Goal: Use online tool/utility: Utilize a website feature to perform a specific function

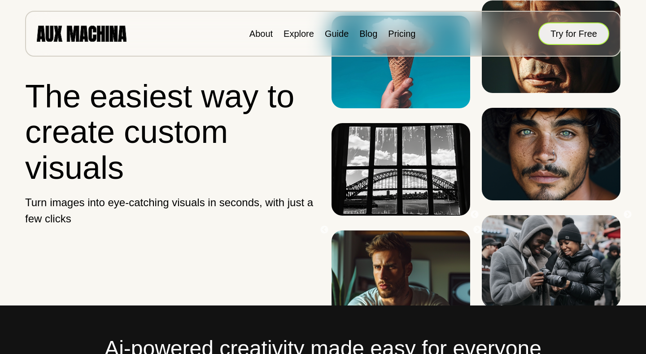
click at [565, 28] on button "Try for Free" at bounding box center [574, 33] width 71 height 22
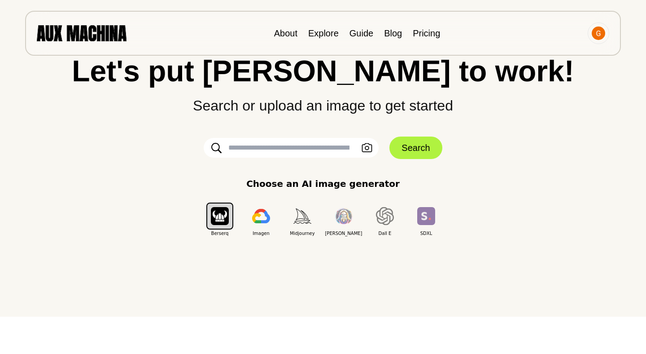
scroll to position [15, 0]
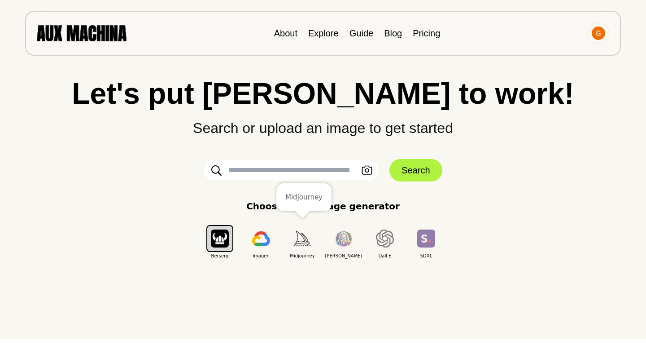
click at [307, 251] on button "button" at bounding box center [302, 238] width 27 height 27
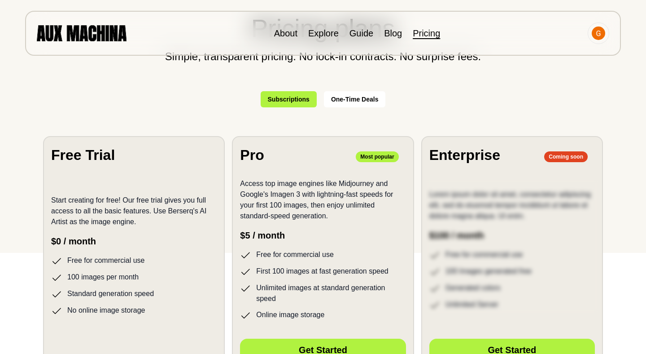
scroll to position [223, 0]
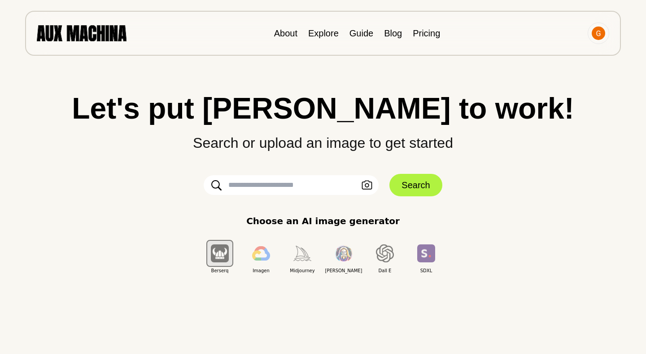
click at [315, 189] on input "text" at bounding box center [291, 185] width 175 height 20
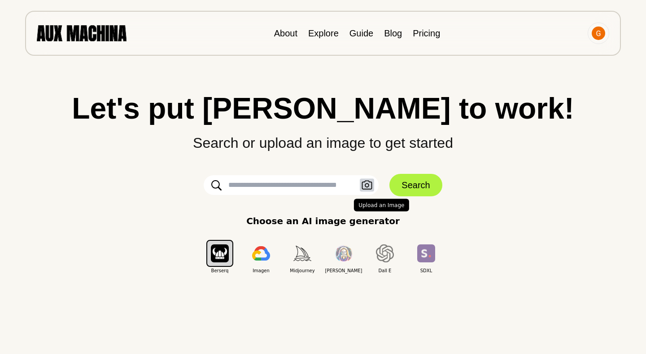
click at [364, 183] on icon "button" at bounding box center [367, 184] width 11 height 9
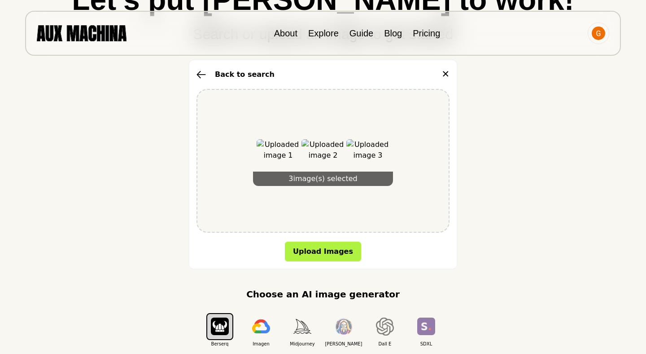
scroll to position [109, 0]
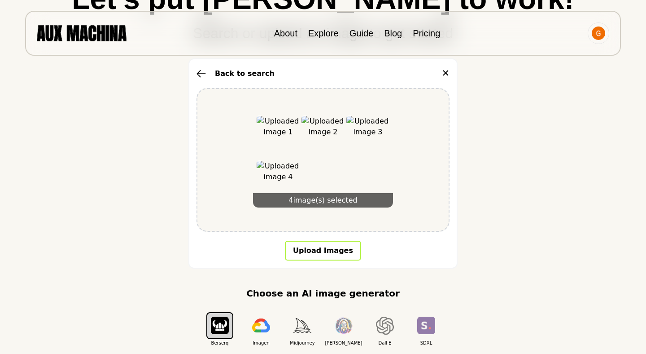
click at [317, 249] on button "Upload Images" at bounding box center [323, 251] width 76 height 20
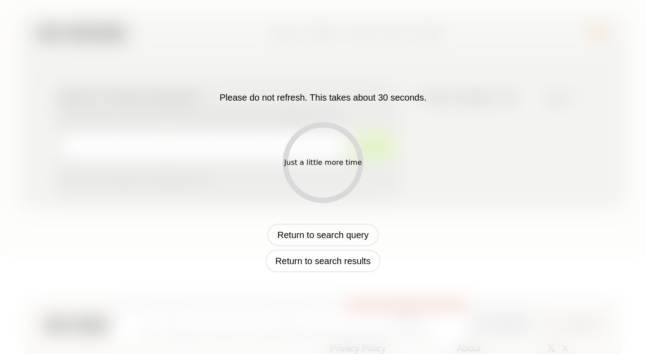
click at [419, 166] on div "Please do not refresh. This takes about 30 seconds. Just a little more time Ret…" at bounding box center [322, 177] width 469 height 190
click at [313, 158] on div "Just a little more time" at bounding box center [324, 162] width 78 height 11
click at [338, 230] on button "Return to search query" at bounding box center [322, 234] width 111 height 22
